Goal: Transaction & Acquisition: Subscribe to service/newsletter

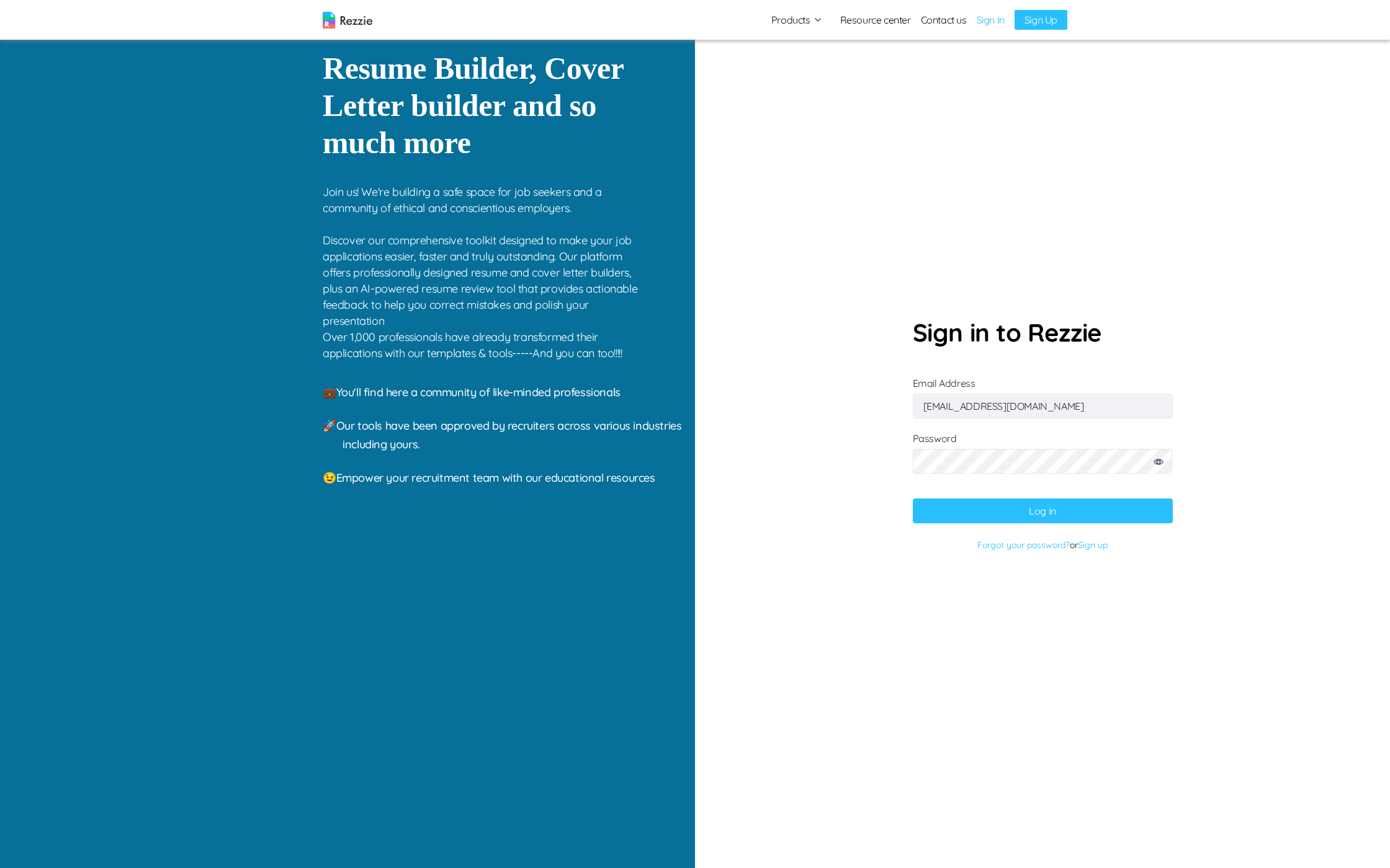
click at [1159, 464] on icon at bounding box center [1158, 462] width 10 height 6
click at [1022, 508] on button "Log In" at bounding box center [1043, 510] width 260 height 25
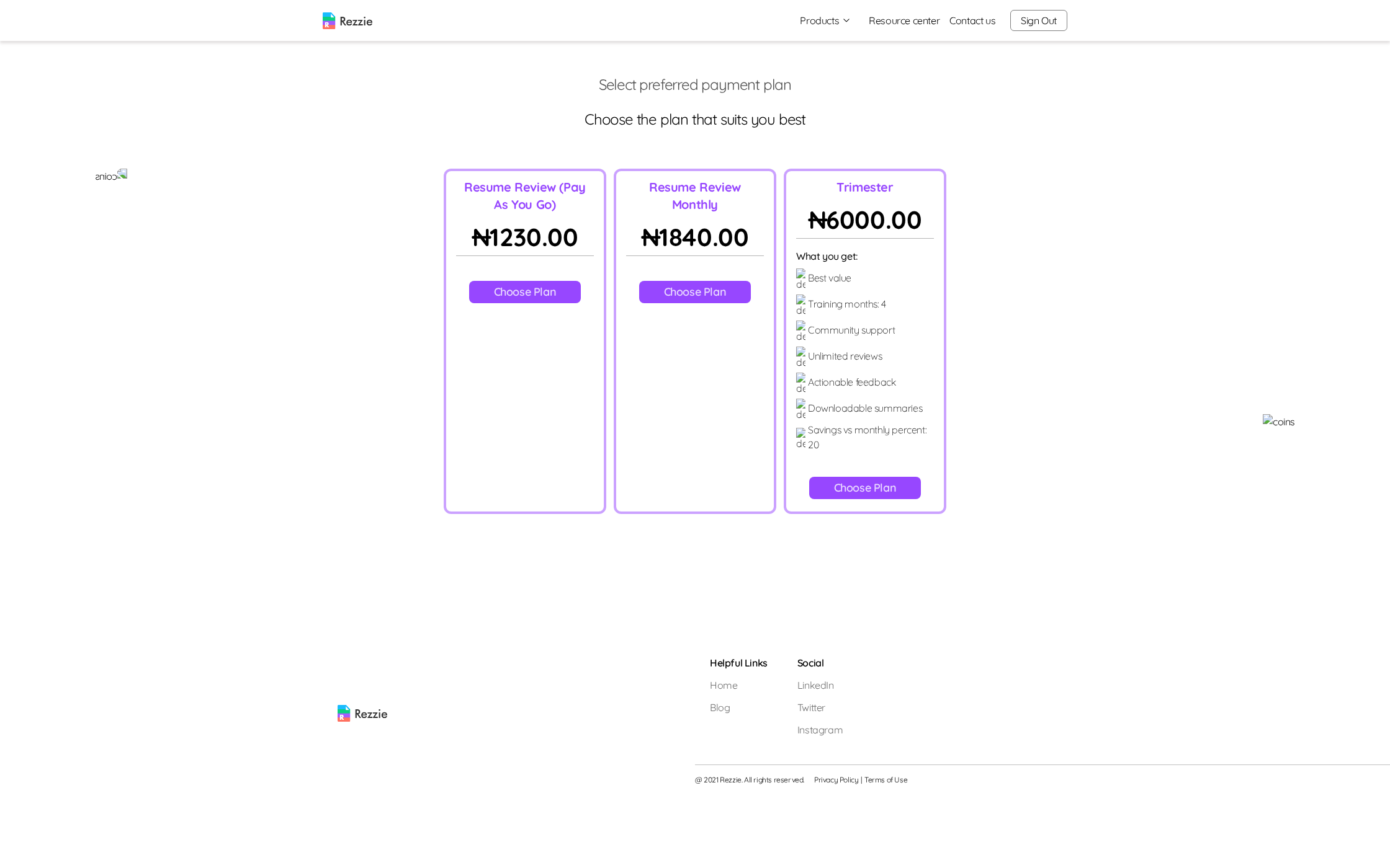
click at [866, 477] on button "Choose Plan" at bounding box center [865, 488] width 113 height 22
click at [705, 280] on div "Resume Review Monthly ₦ 1840.00 Choose Plan" at bounding box center [695, 342] width 163 height 346
click at [700, 288] on button "Choose Plan" at bounding box center [695, 292] width 113 height 22
click at [806, 404] on div "Trimester ₦ 6000.00 What you get: Best value Training months : 4 Community supp…" at bounding box center [864, 342] width 163 height 346
click at [817, 400] on p "Downloadable summaries" at bounding box center [865, 407] width 114 height 15
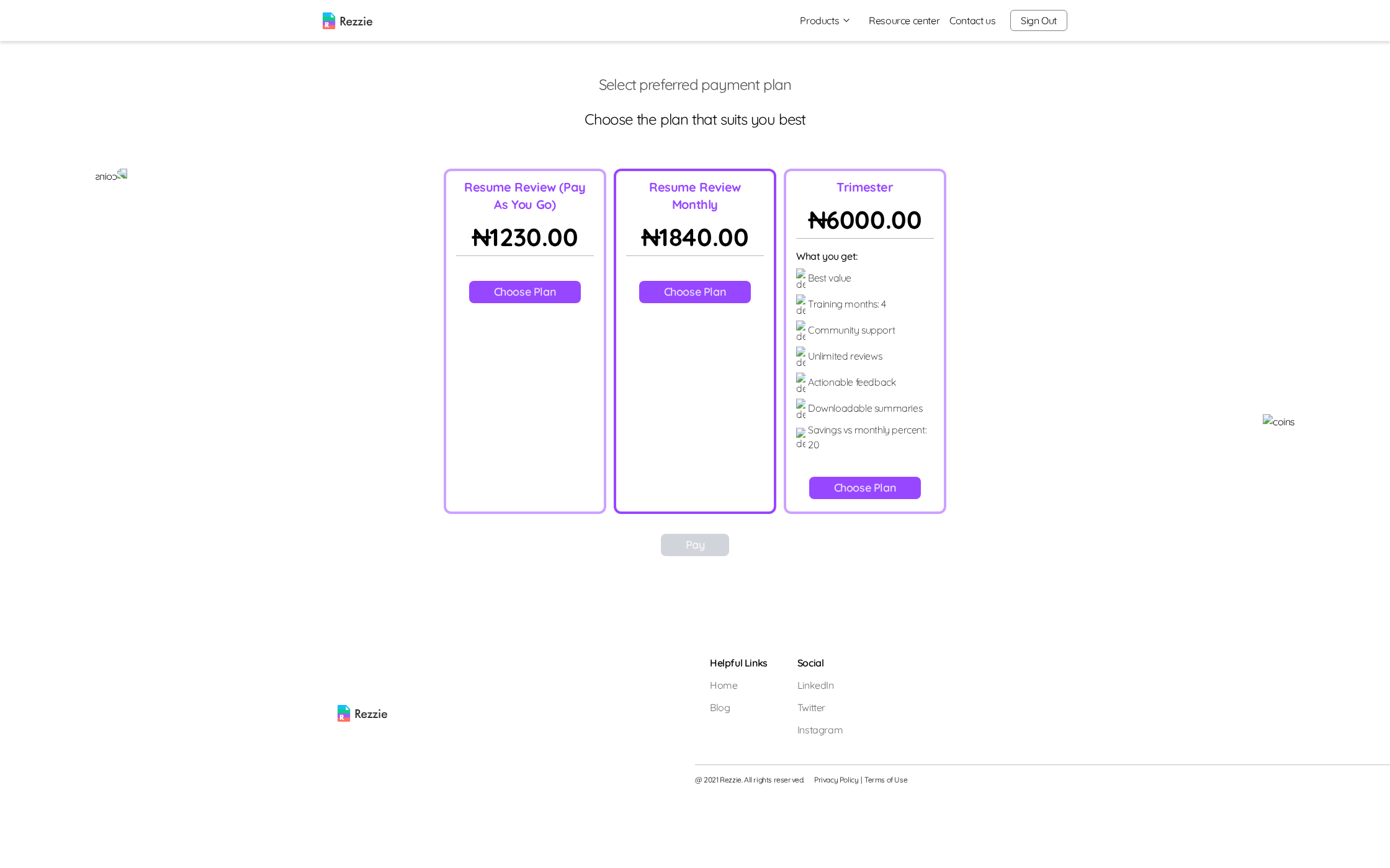
click at [538, 377] on div "Resume Review (Pay As You Go) ₦ 1230.00 Choose Plan" at bounding box center [524, 342] width 163 height 346
click at [498, 346] on div "Resume Review (Pay As You Go) ₦ 1230.00 Choose Plan" at bounding box center [524, 342] width 163 height 346
click at [532, 309] on div "Resume Review (Pay As You Go) ₦ 1230.00 Choose Plan" at bounding box center [524, 342] width 163 height 346
click at [549, 293] on button "Choose Plan" at bounding box center [526, 292] width 113 height 22
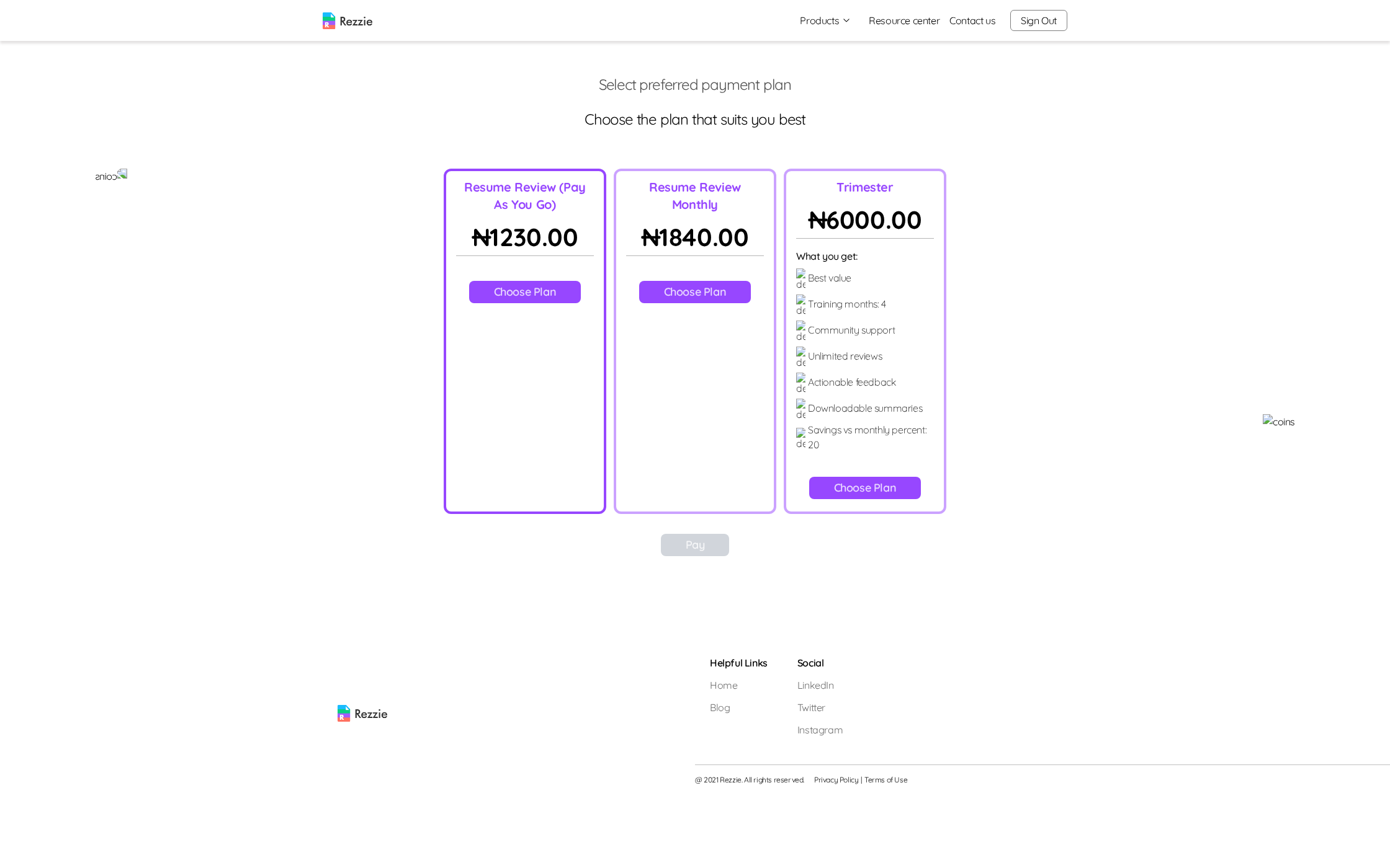
click at [883, 477] on button "Choose Plan" at bounding box center [865, 488] width 113 height 22
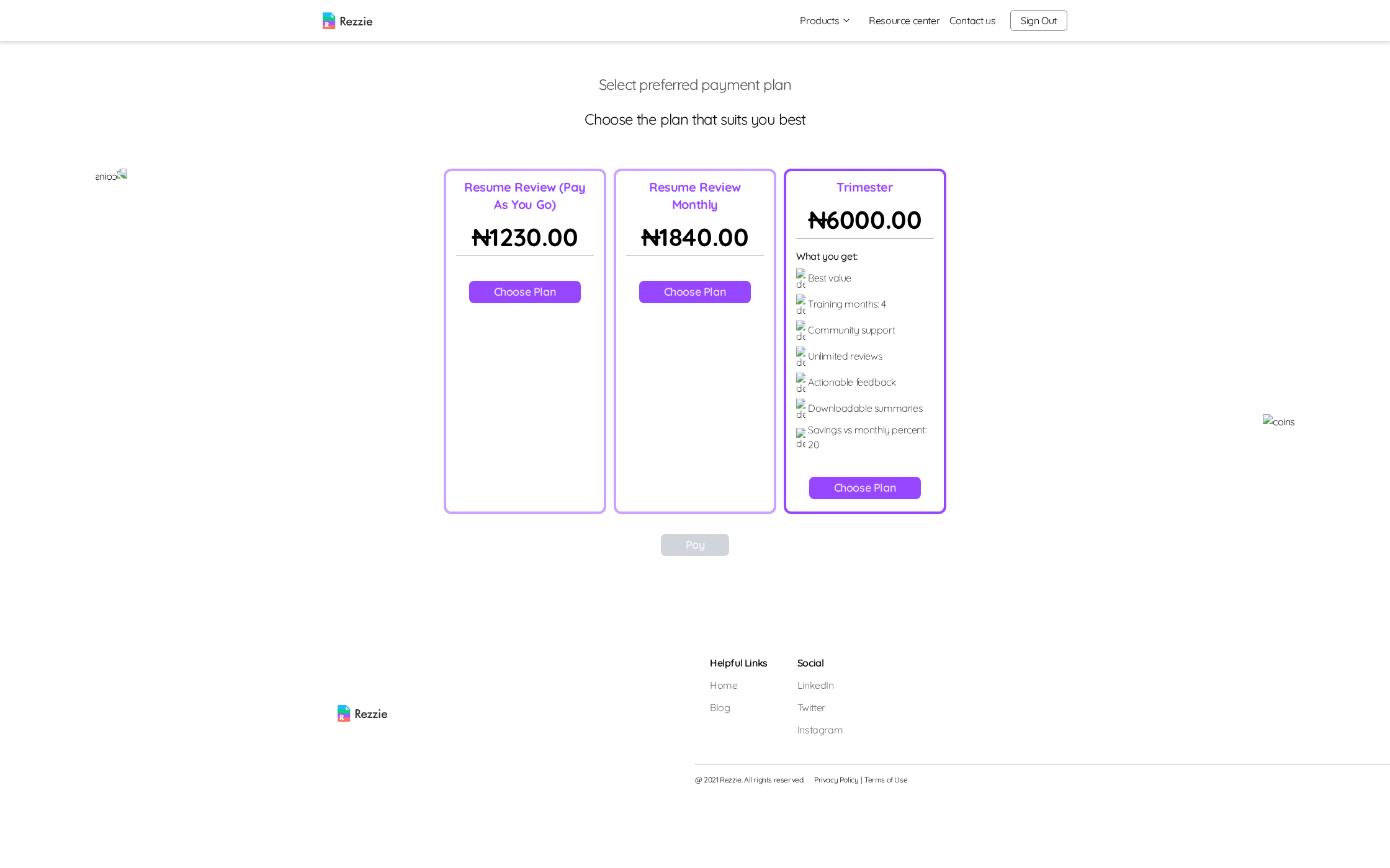
click at [882, 477] on button "Choose Plan" at bounding box center [865, 488] width 113 height 22
